Goal: Check status

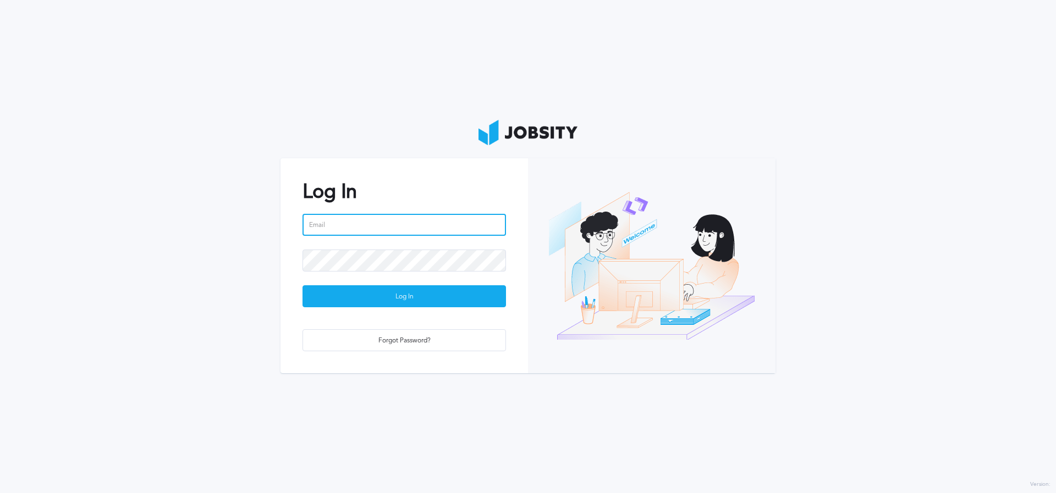
click at [368, 227] on input "email" at bounding box center [405, 225] width 204 height 22
type input "[EMAIL_ADDRESS][PERSON_NAME][DOMAIN_NAME]"
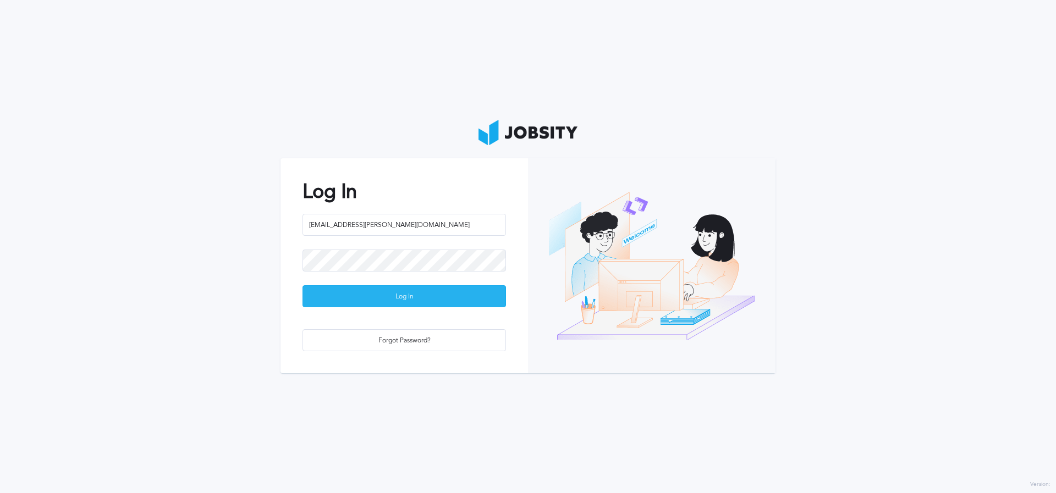
click at [380, 293] on div "Log In" at bounding box center [404, 297] width 202 height 22
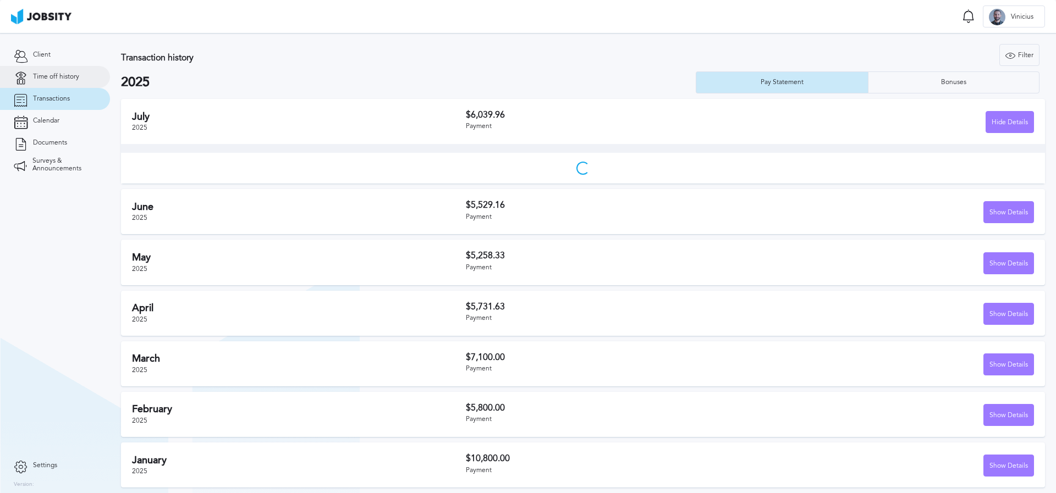
click at [63, 77] on span "Time off history" at bounding box center [56, 77] width 46 height 8
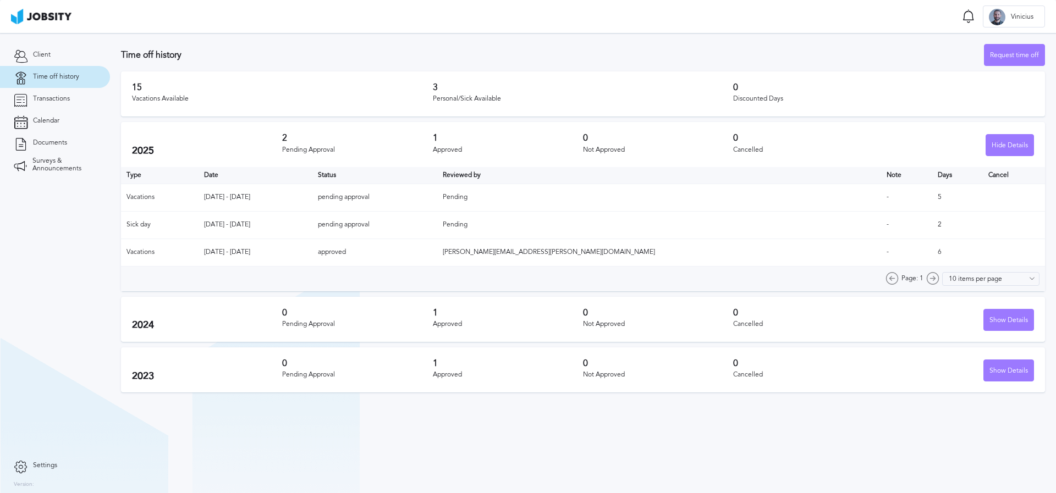
click at [462, 99] on div "Personal/Sick Available" at bounding box center [583, 99] width 301 height 8
